Goal: Information Seeking & Learning: Learn about a topic

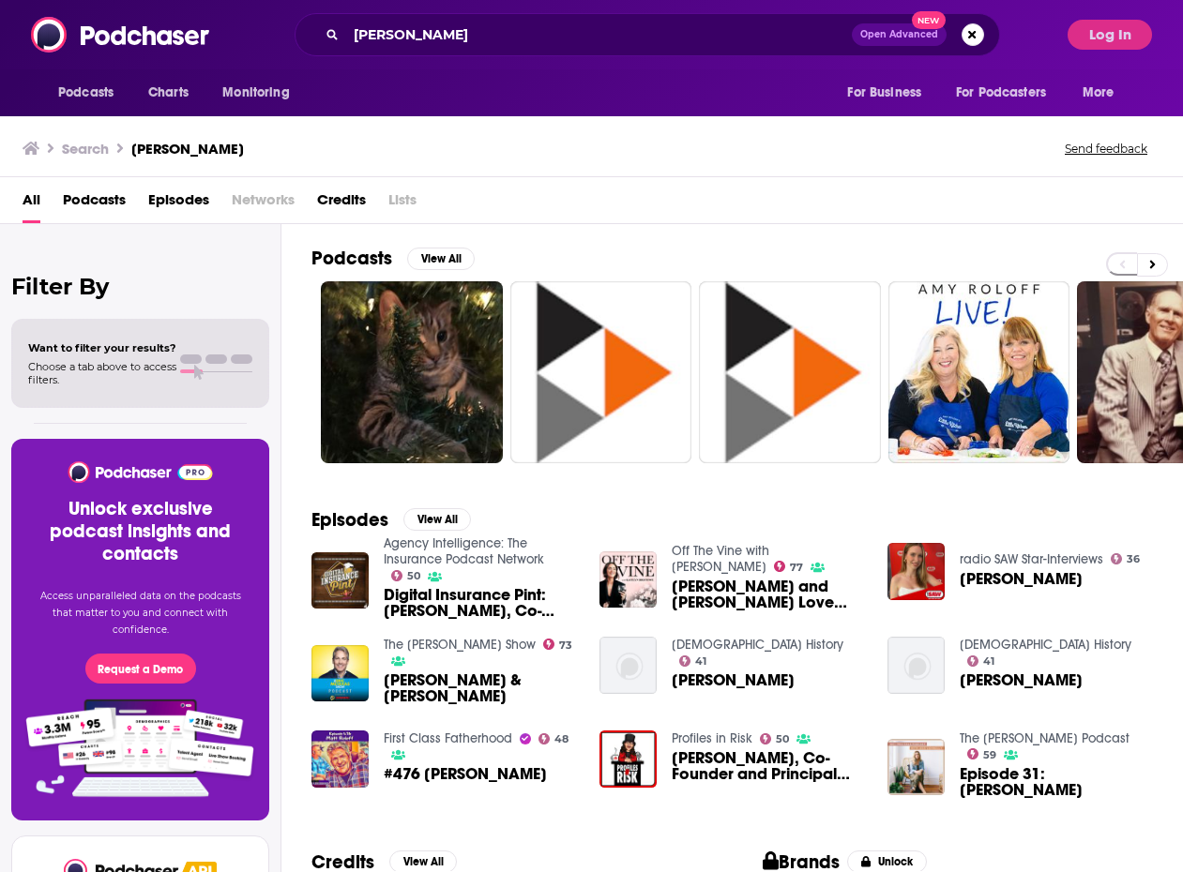
click at [164, 200] on span "Episodes" at bounding box center [178, 204] width 61 height 38
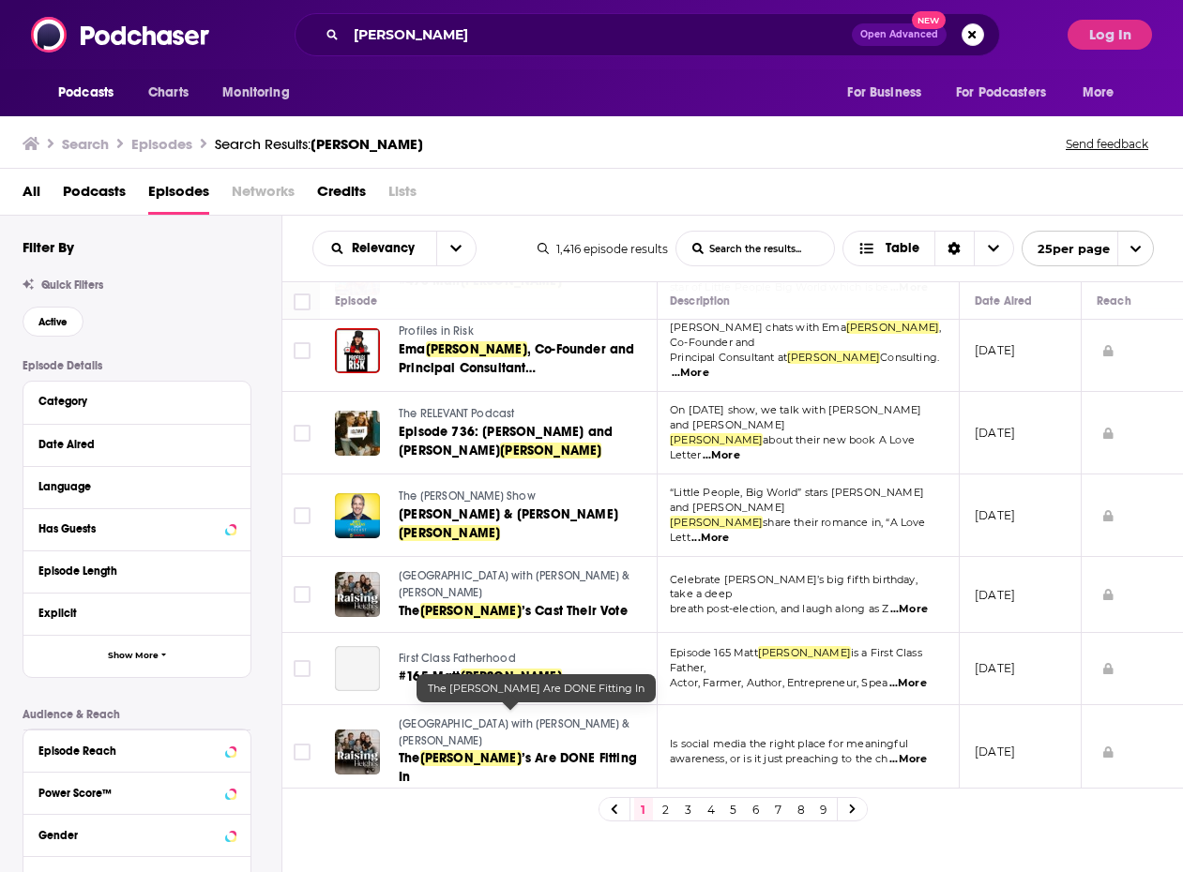
scroll to position [557, 3]
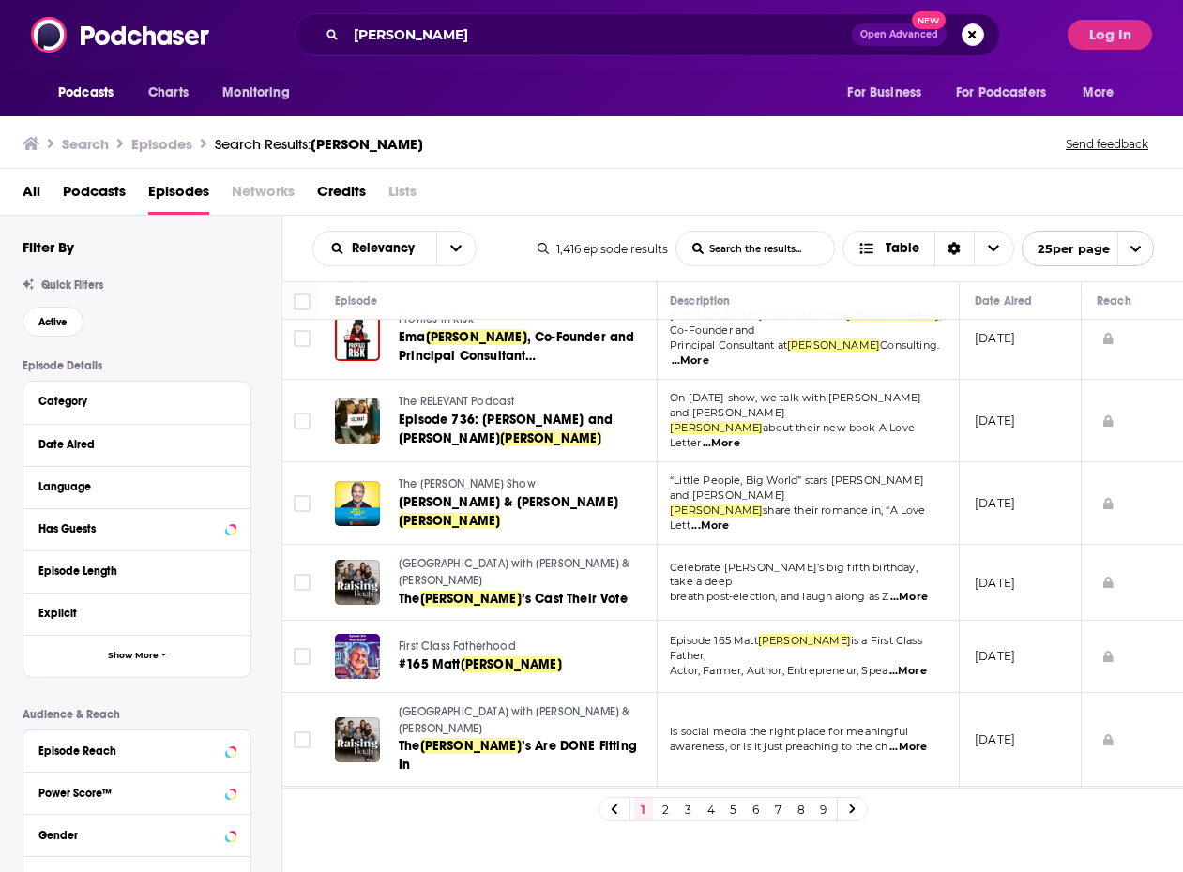
click at [729, 519] on span "...More" at bounding box center [710, 526] width 38 height 15
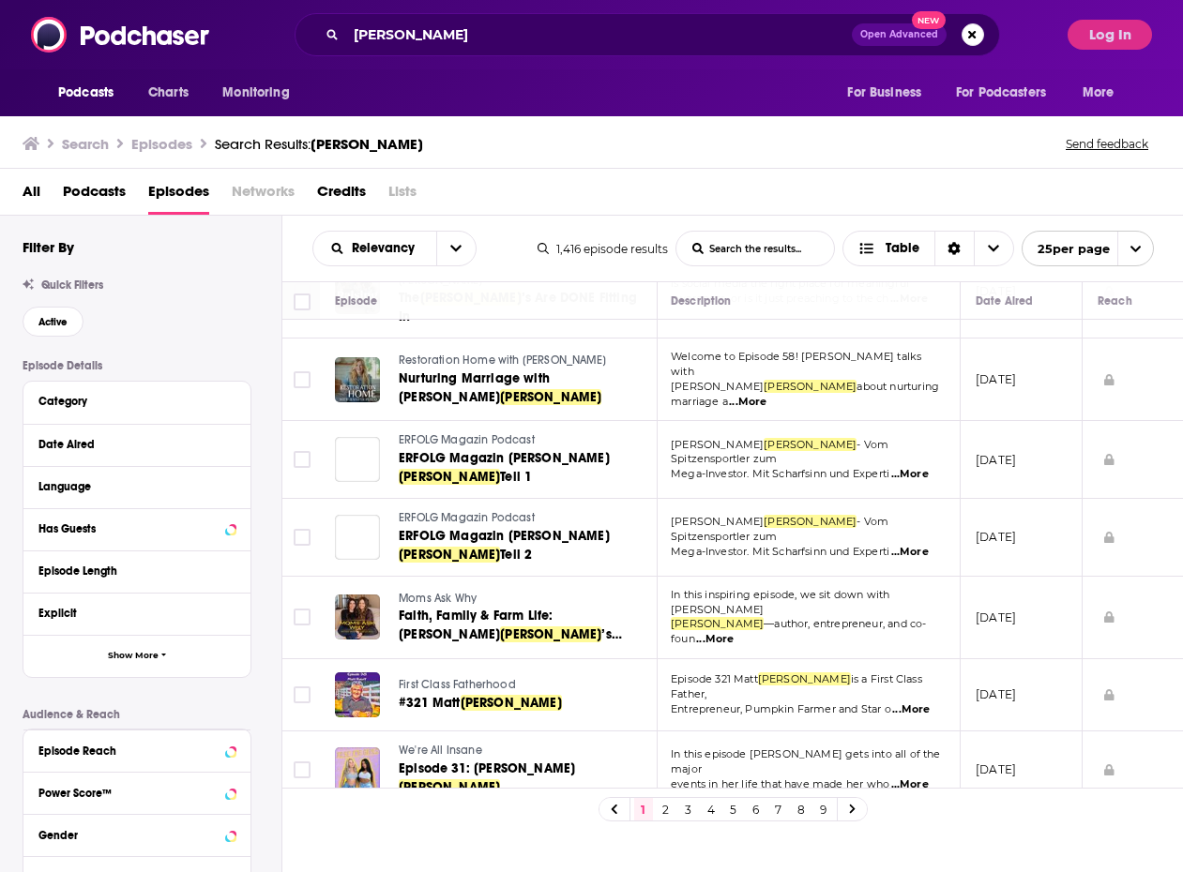
scroll to position [1076, 2]
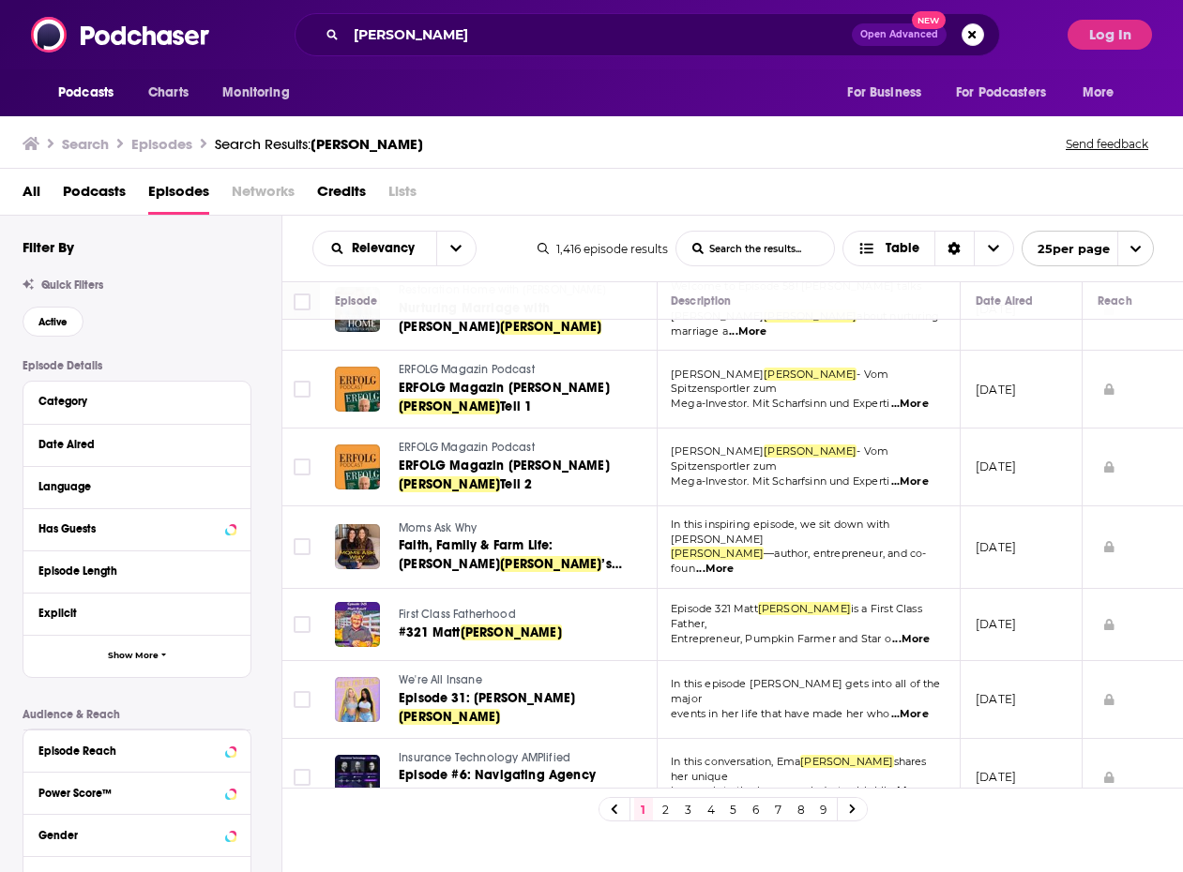
click at [425, 521] on span "Moms Ask Why" at bounding box center [438, 527] width 78 height 13
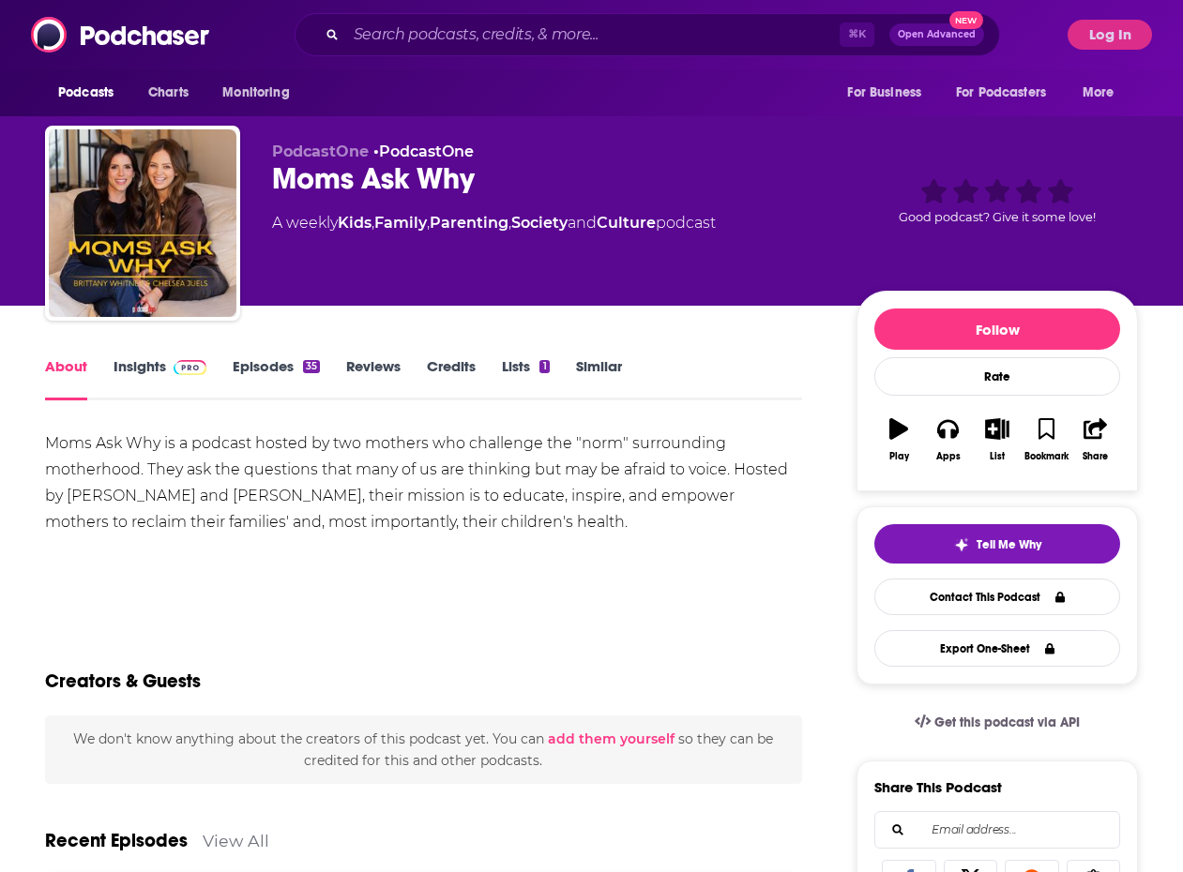
click at [135, 368] on link "Insights" at bounding box center [159, 378] width 93 height 43
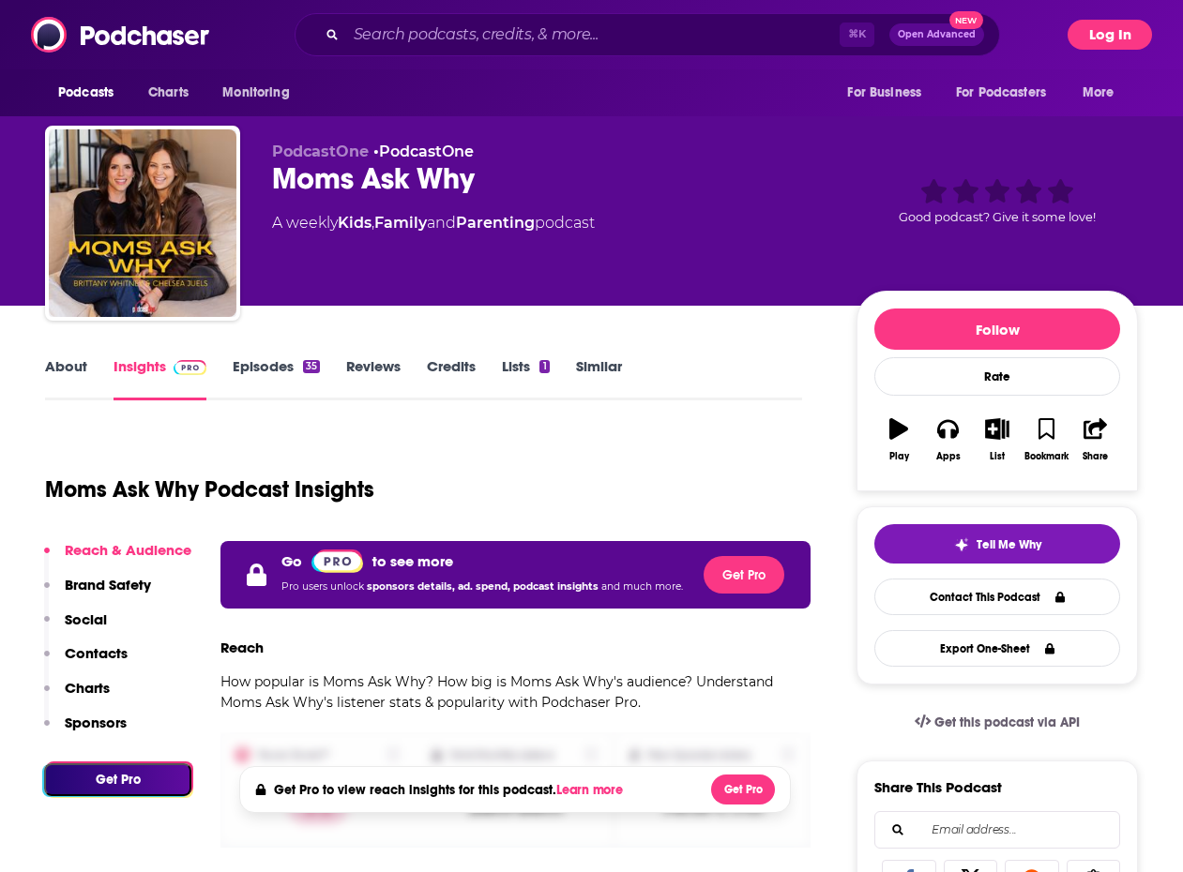
click at [1101, 38] on button "Log In" at bounding box center [1109, 35] width 84 height 30
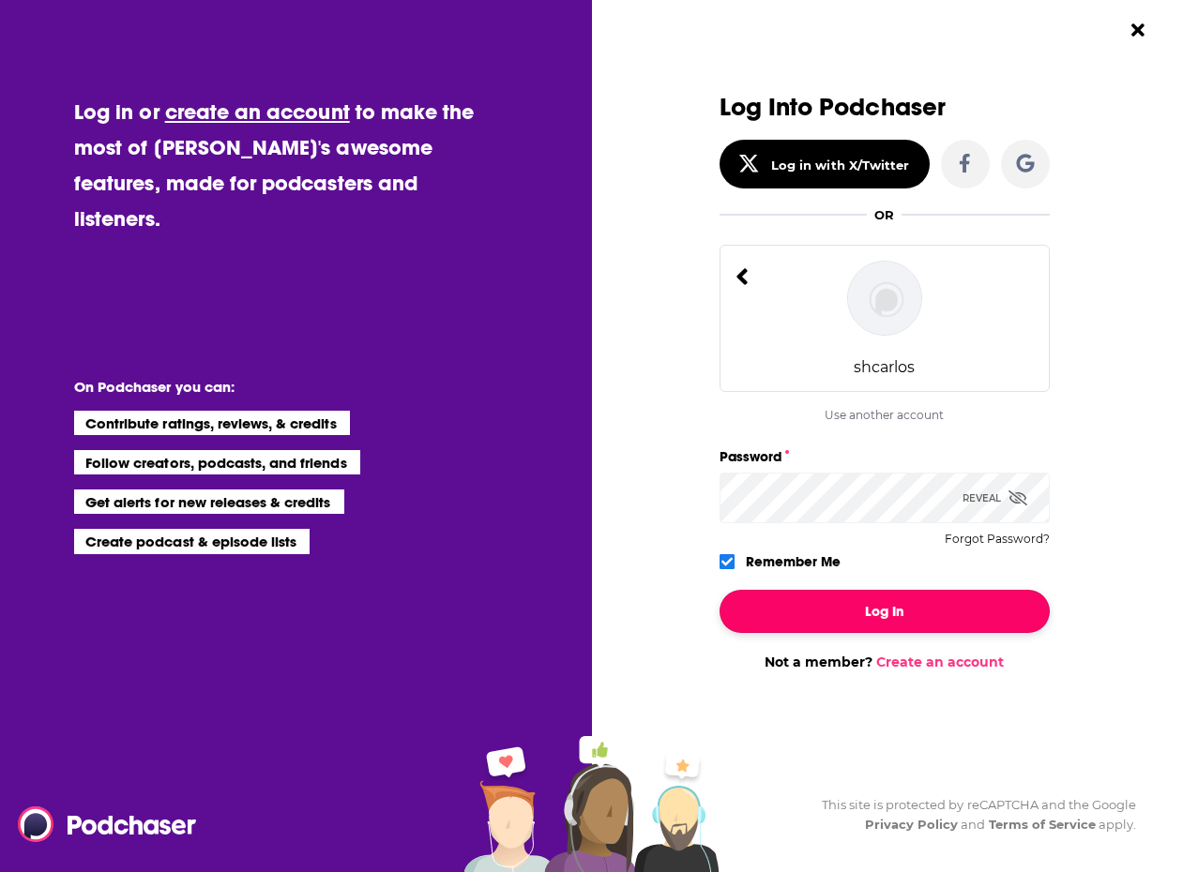
click at [817, 616] on button "Log In" at bounding box center [884, 611] width 330 height 43
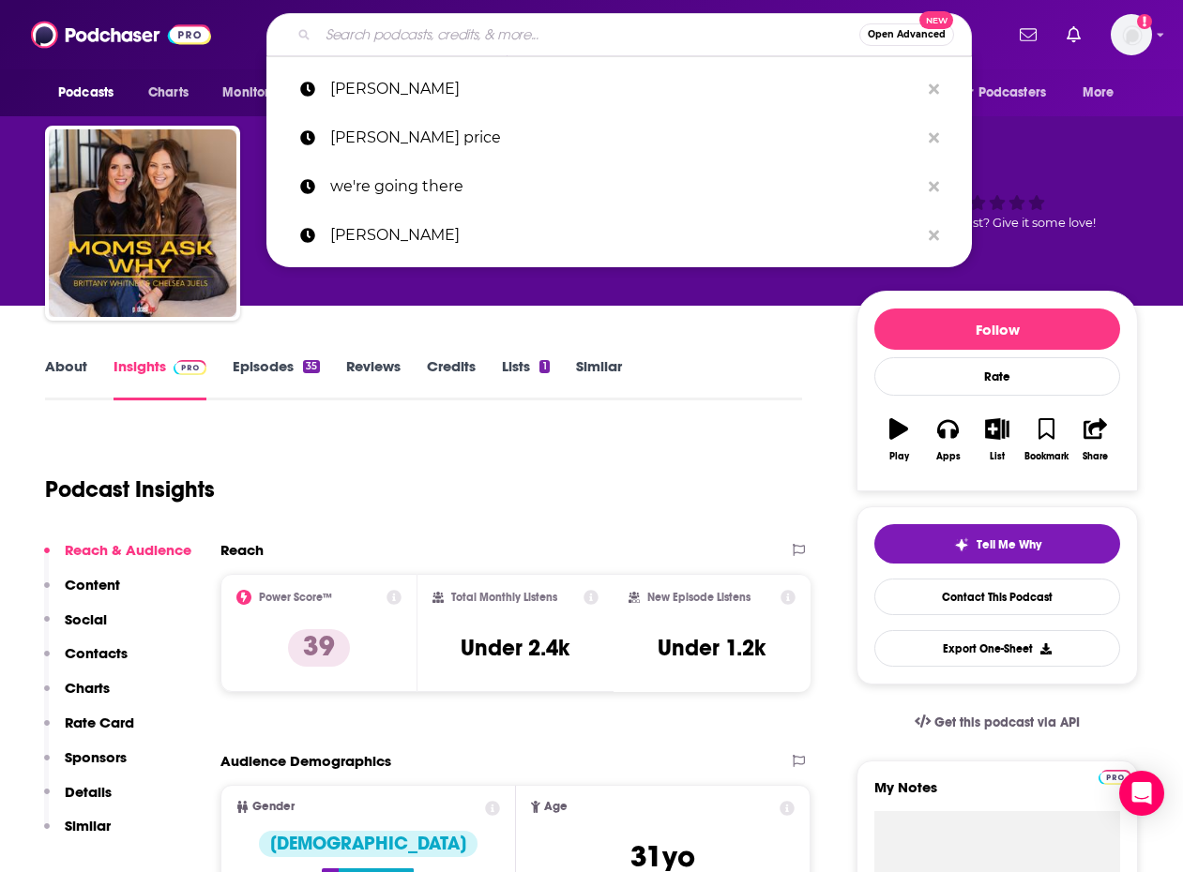
click at [369, 27] on input "Search podcasts, credits, & more..." at bounding box center [588, 35] width 541 height 30
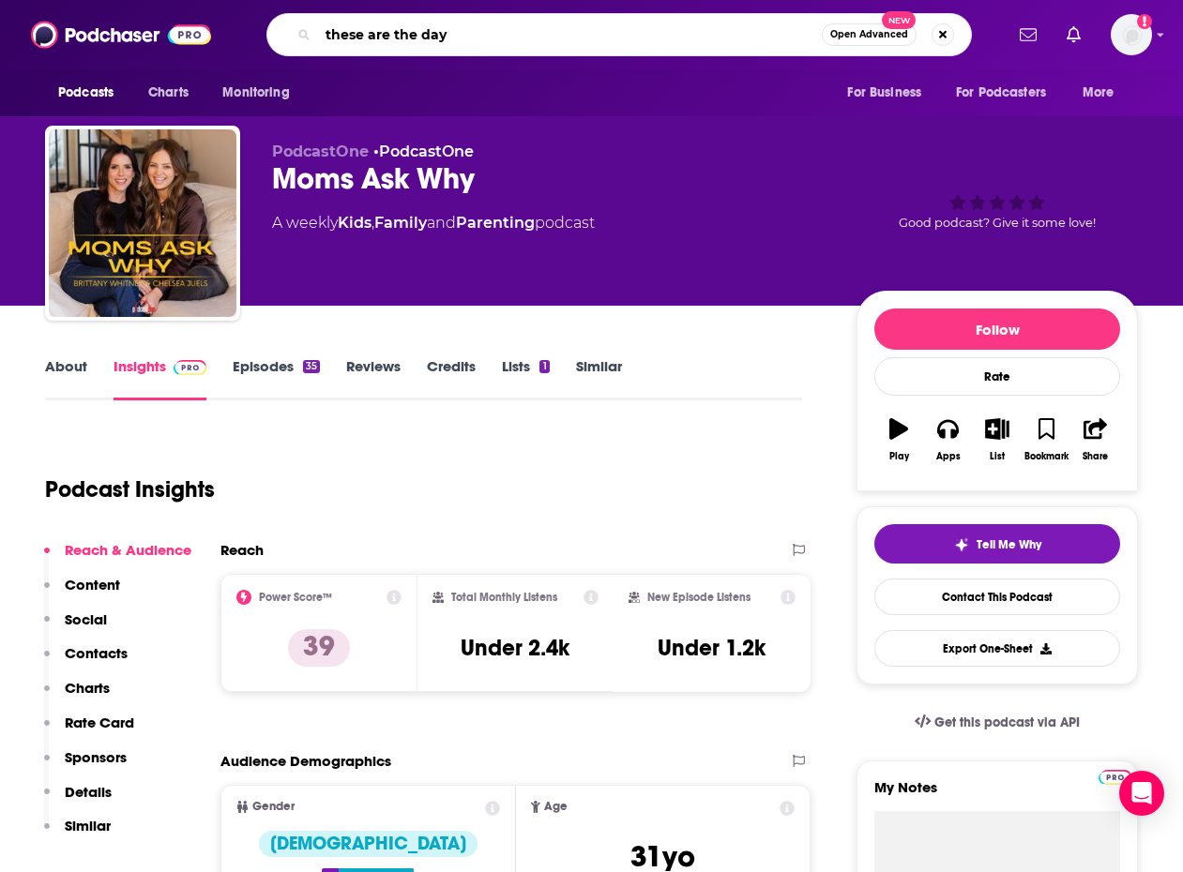
type input "these are the days"
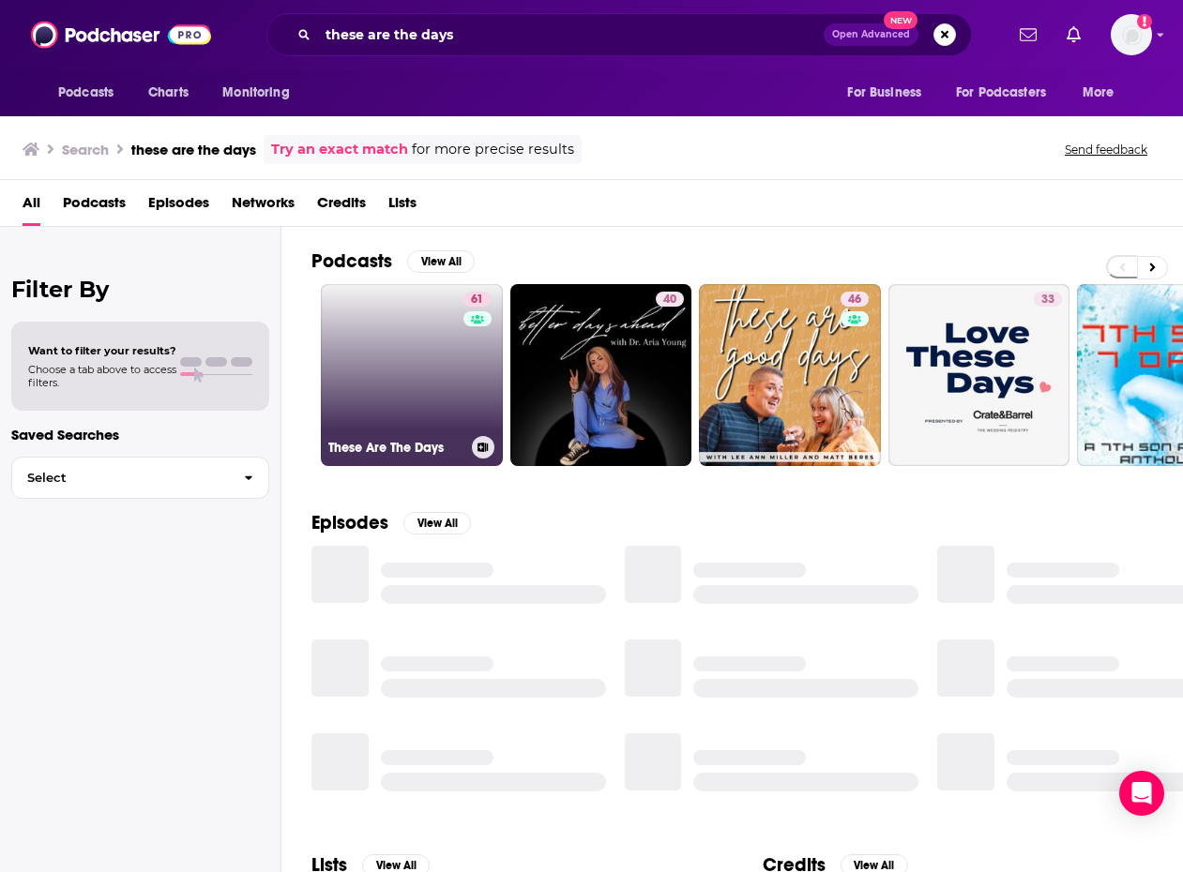
click at [451, 372] on link "61 These Are The Days" at bounding box center [412, 375] width 182 height 182
